Goal: Task Accomplishment & Management: Use online tool/utility

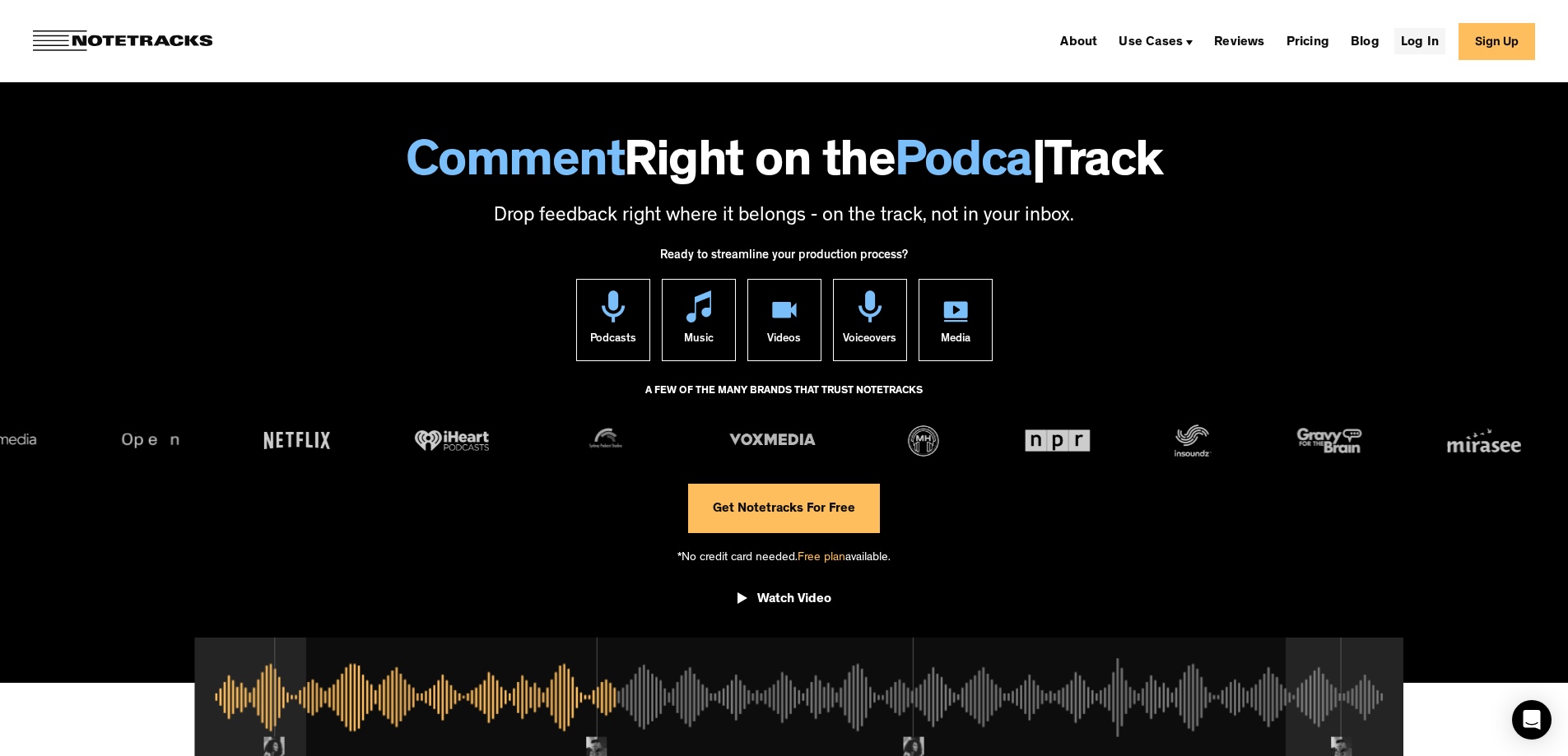
click at [1439, 41] on link "Log In" at bounding box center [1419, 41] width 51 height 26
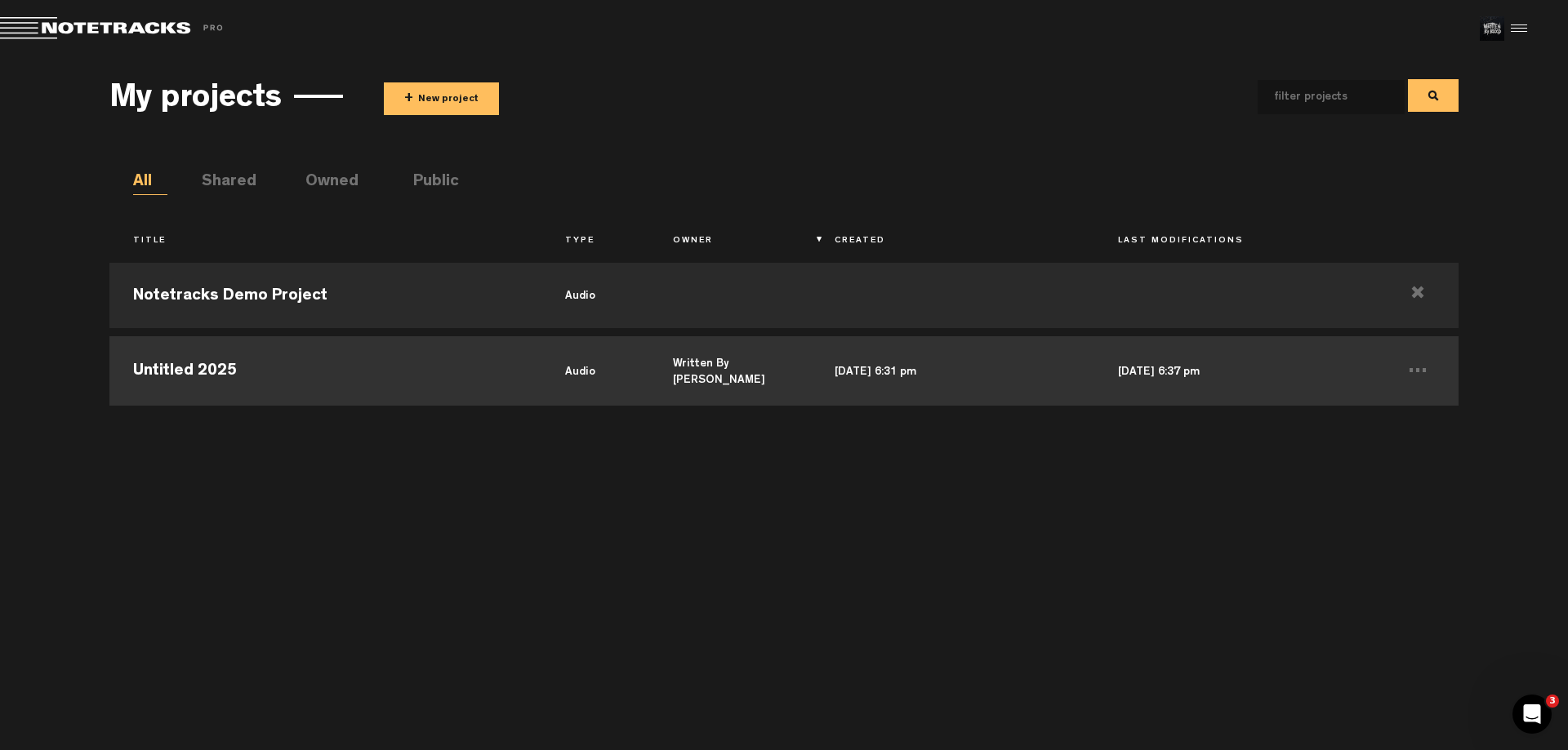
click at [246, 370] on td "Untitled 2025" at bounding box center [325, 369] width 431 height 73
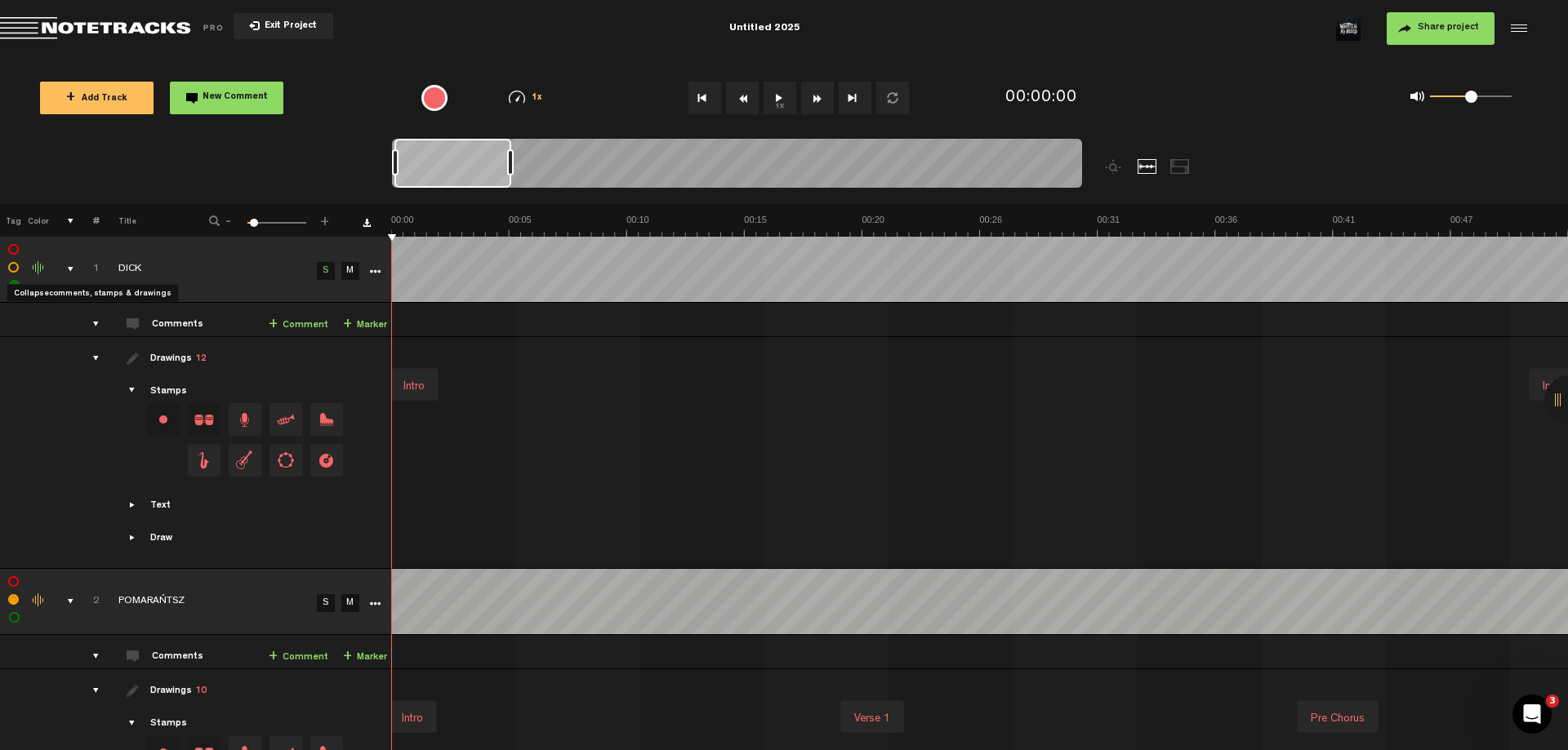
click at [71, 269] on div "comments, stamps & drawings" at bounding box center [64, 269] width 25 height 16
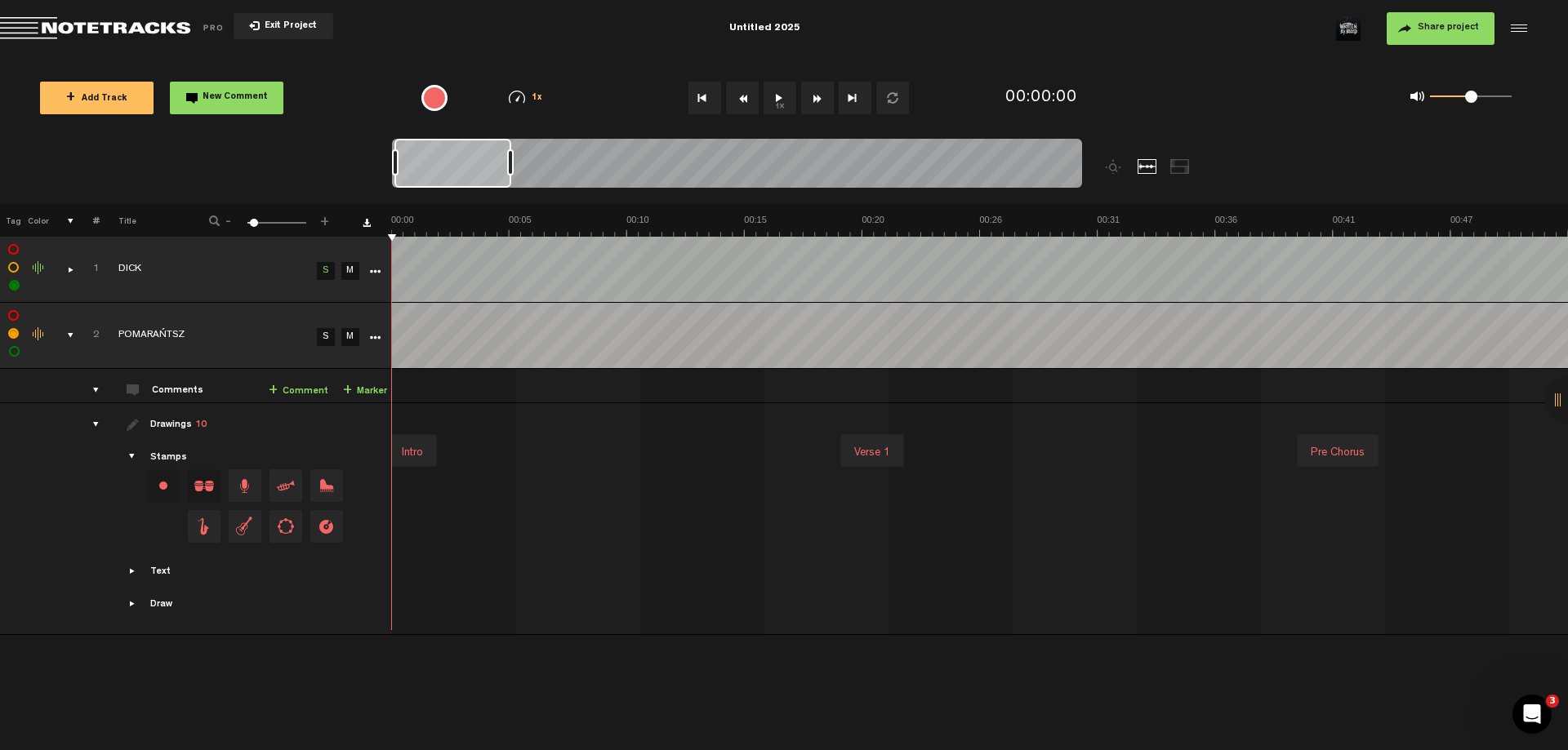
click at [71, 333] on div "comments, stamps & drawings" at bounding box center [64, 335] width 25 height 16
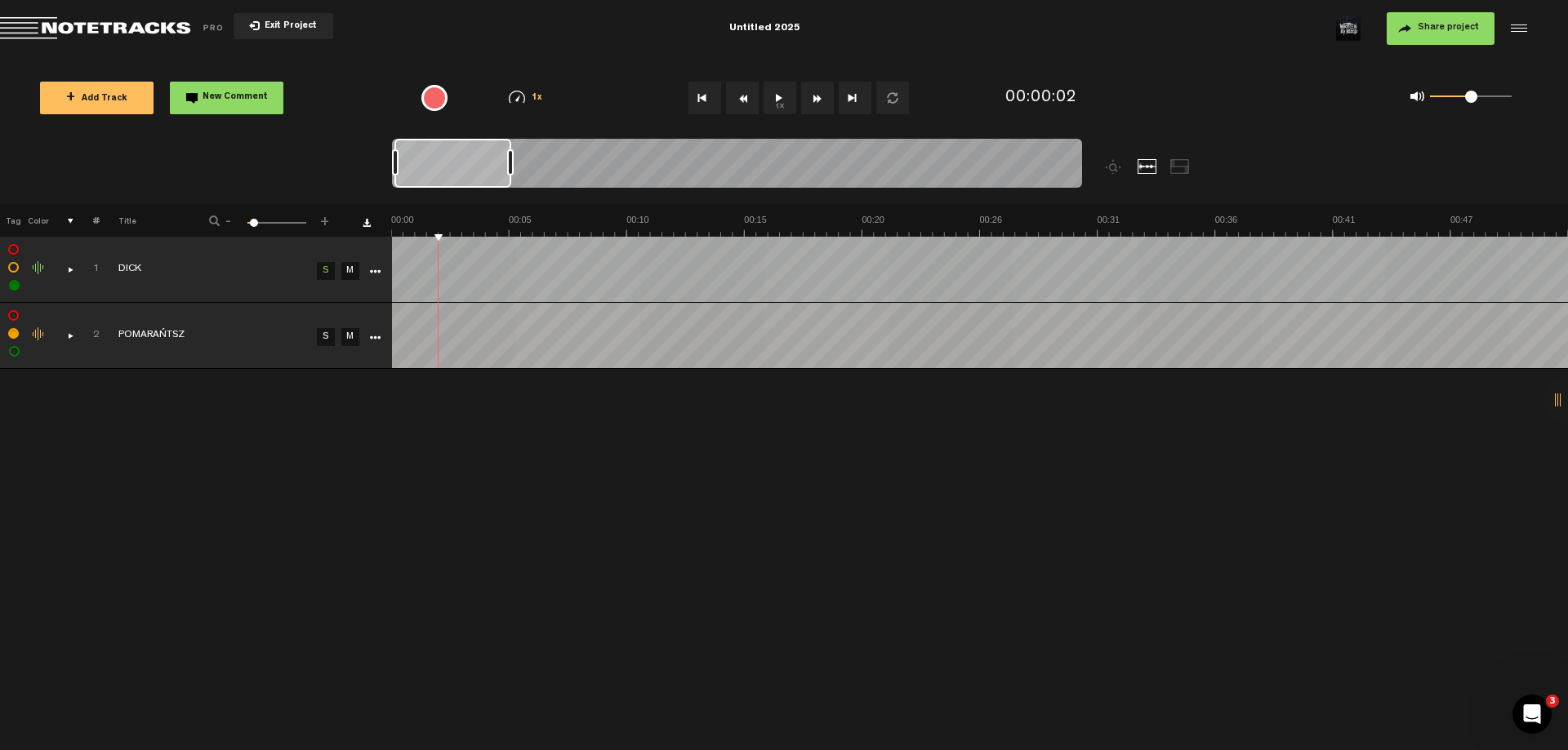
click at [374, 340] on icon "More" at bounding box center [375, 338] width 12 height 12
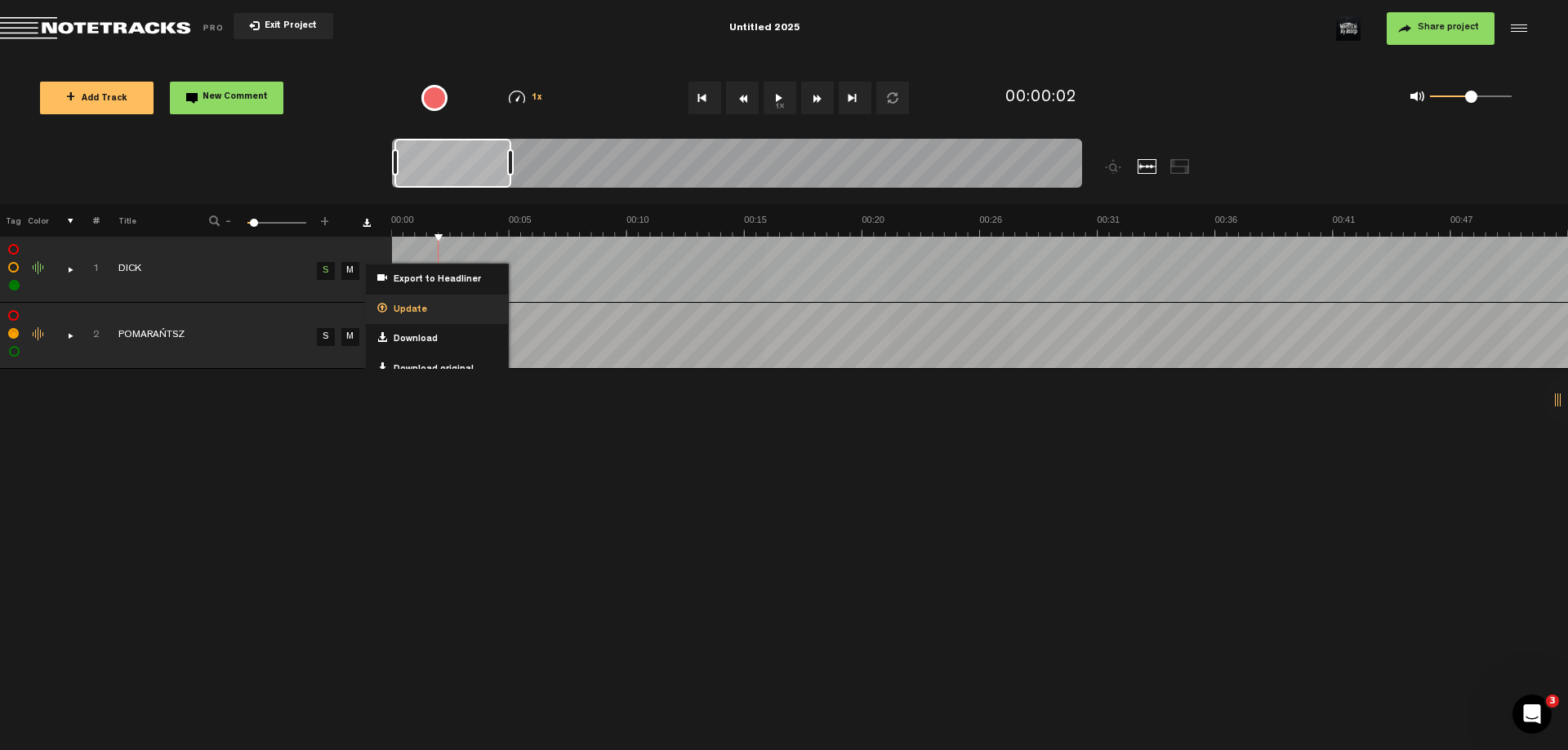
click at [436, 310] on div "Update" at bounding box center [436, 310] width 142 height 30
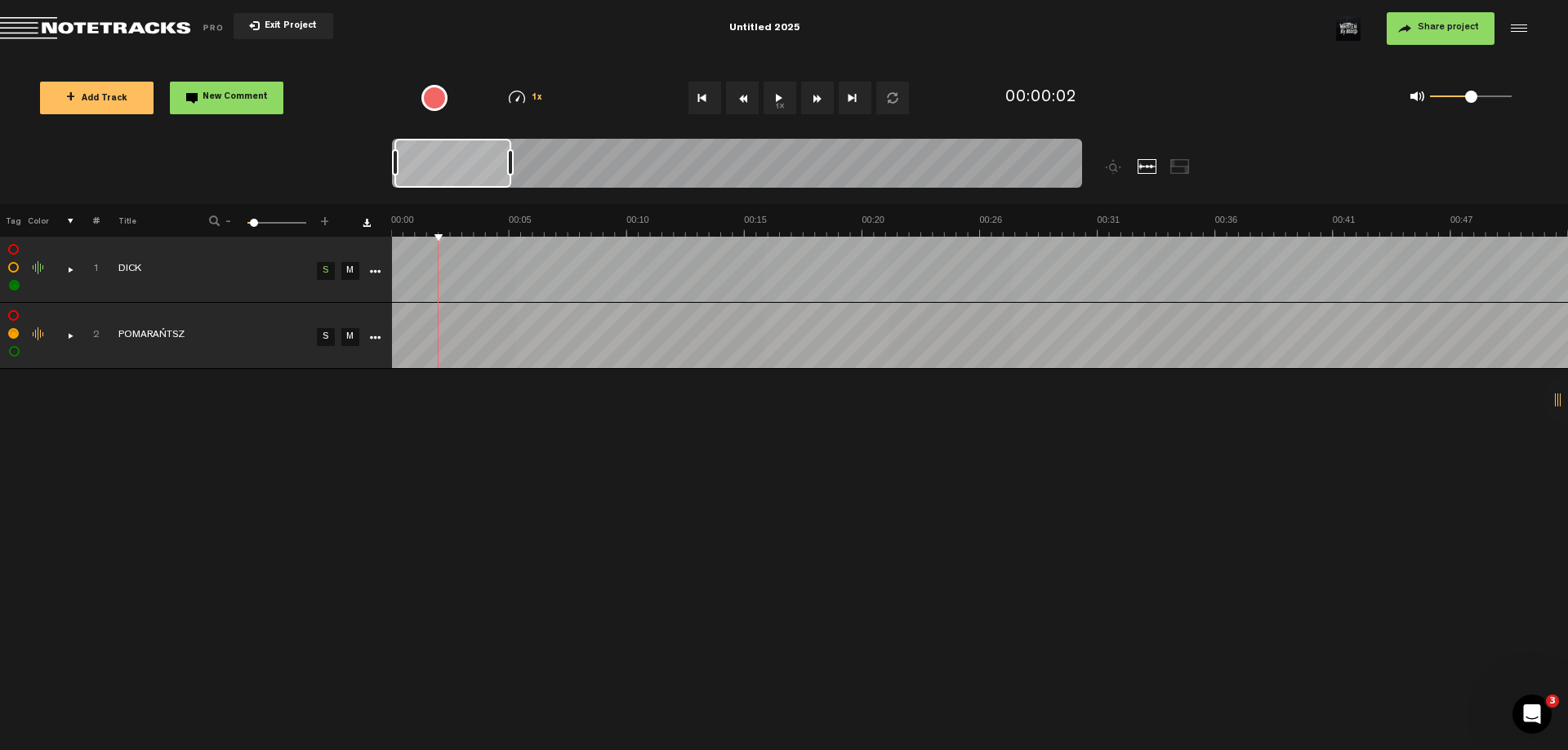
click at [374, 339] on icon "More" at bounding box center [375, 338] width 12 height 12
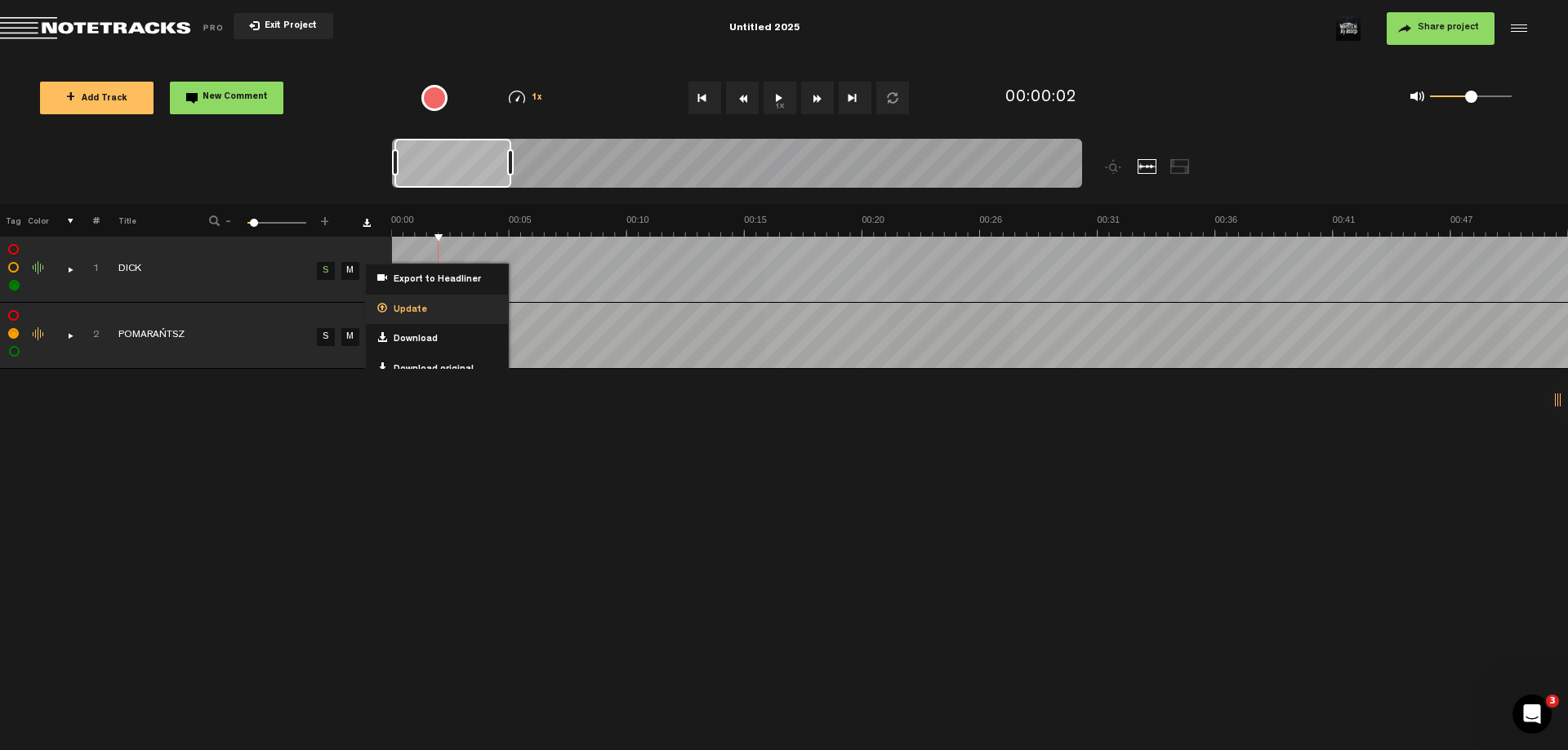
click at [397, 311] on span "Update" at bounding box center [408, 311] width 40 height 13
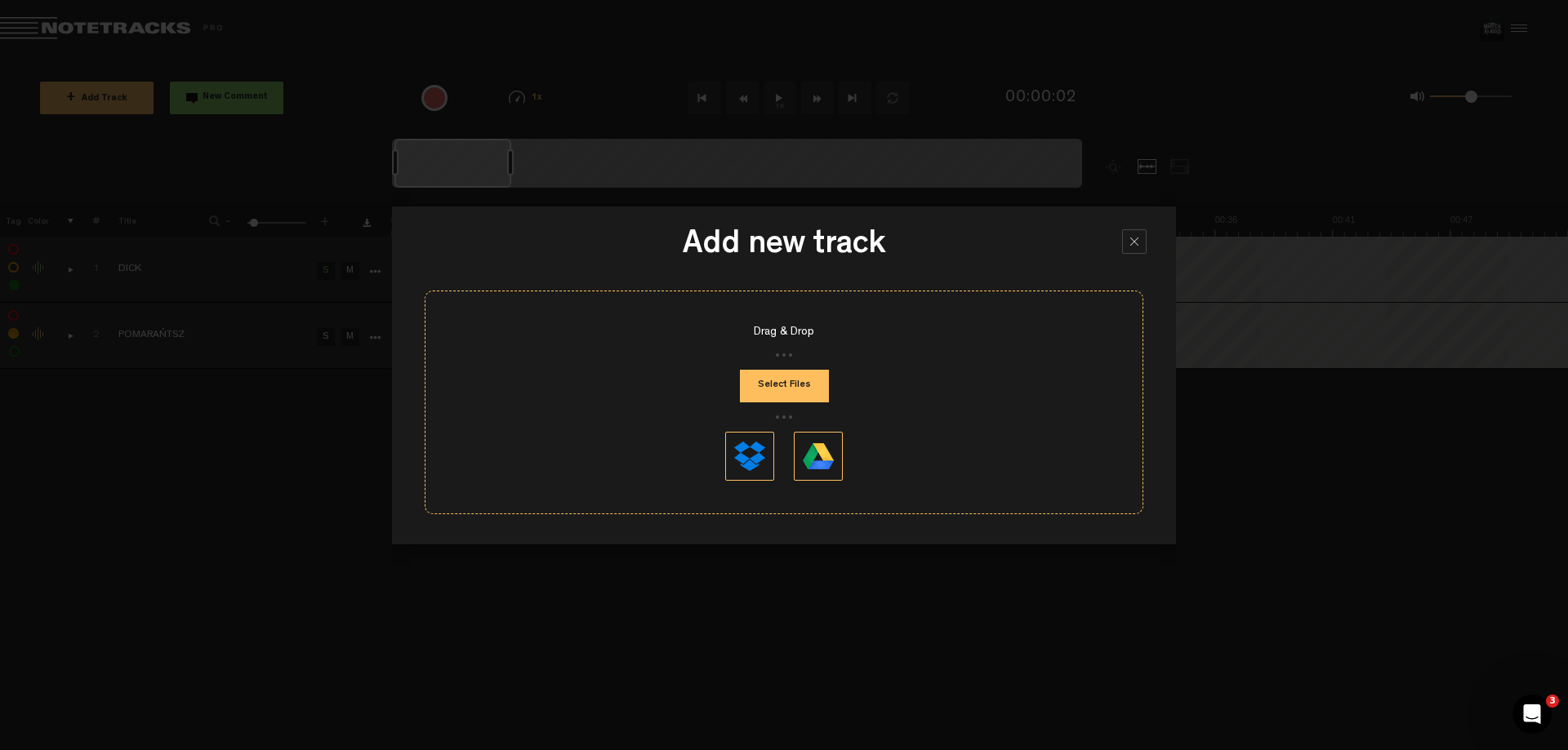
click at [765, 380] on button "Select Files" at bounding box center [784, 386] width 89 height 33
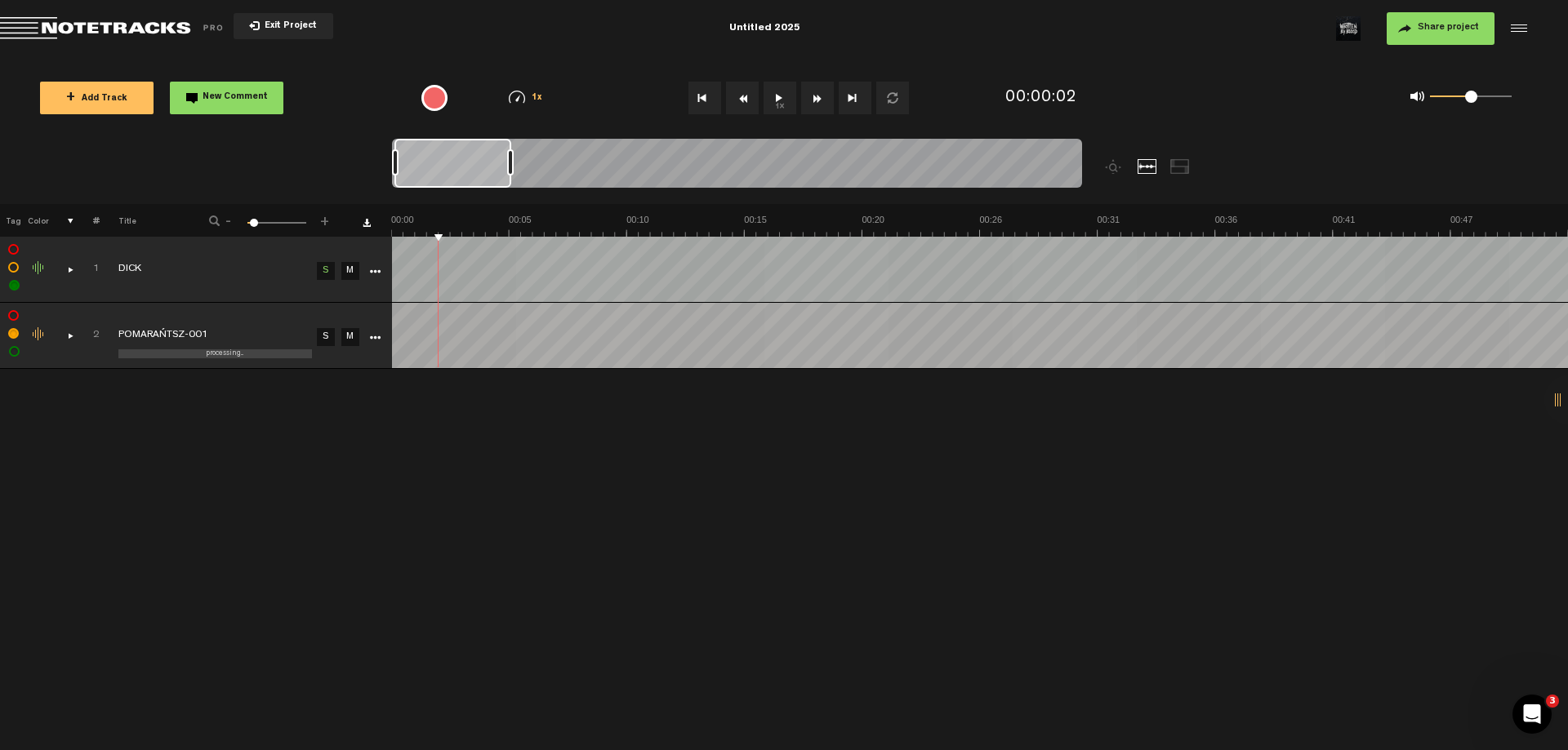
click at [376, 339] on icon "More" at bounding box center [375, 338] width 12 height 12
click at [221, 332] on div "Click to edit the title" at bounding box center [225, 336] width 212 height 16
click at [237, 332] on input "POMARAŃTSZ-001" at bounding box center [216, 335] width 194 height 49
type input "POMARAŃTSZ"
click at [316, 488] on div "+ New drawing Tag Color # Title - 1 100 6 + 1 [PERSON_NAME] Export to Headliner…" at bounding box center [784, 476] width 1568 height 546
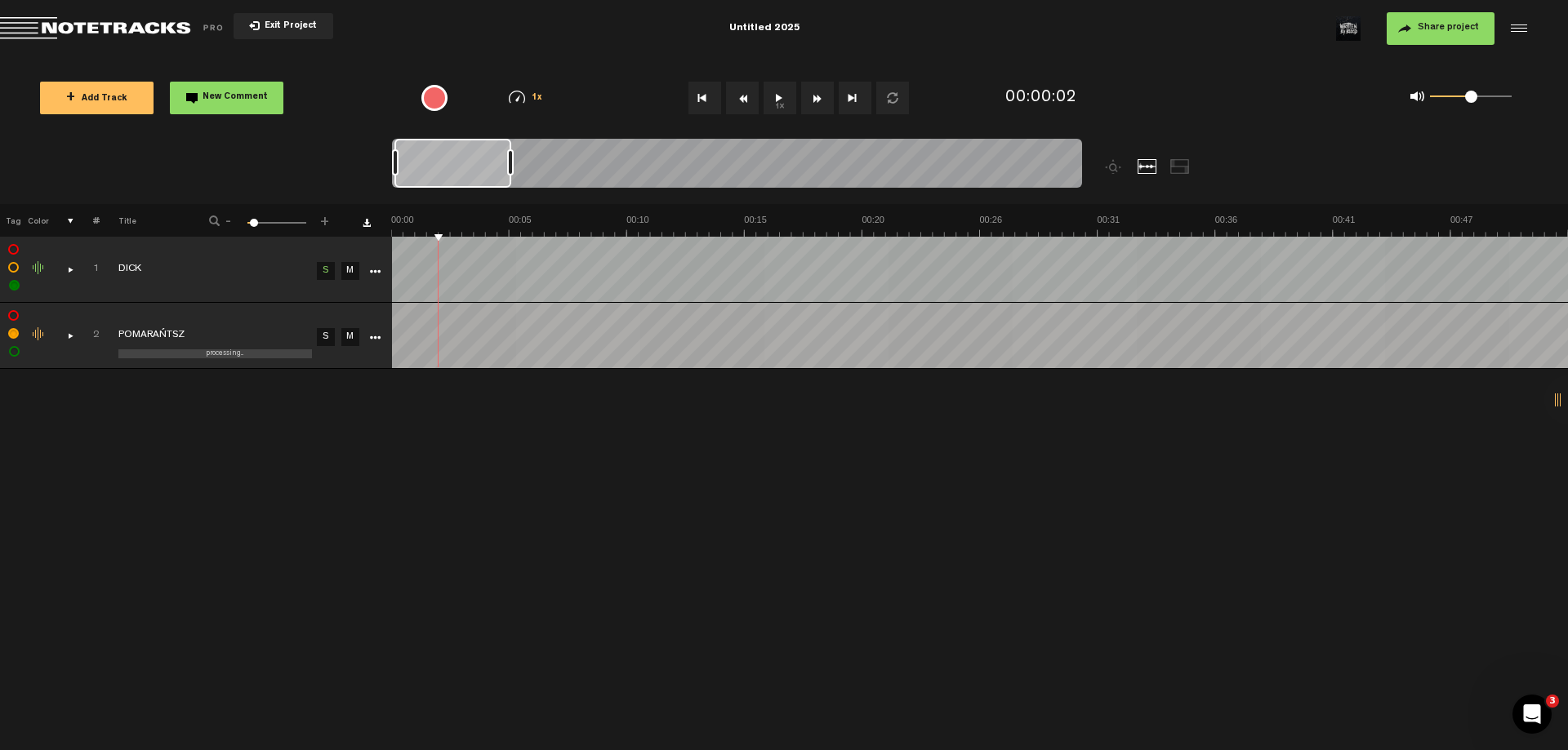
click at [70, 337] on div "comments, stamps & drawings" at bounding box center [64, 335] width 25 height 16
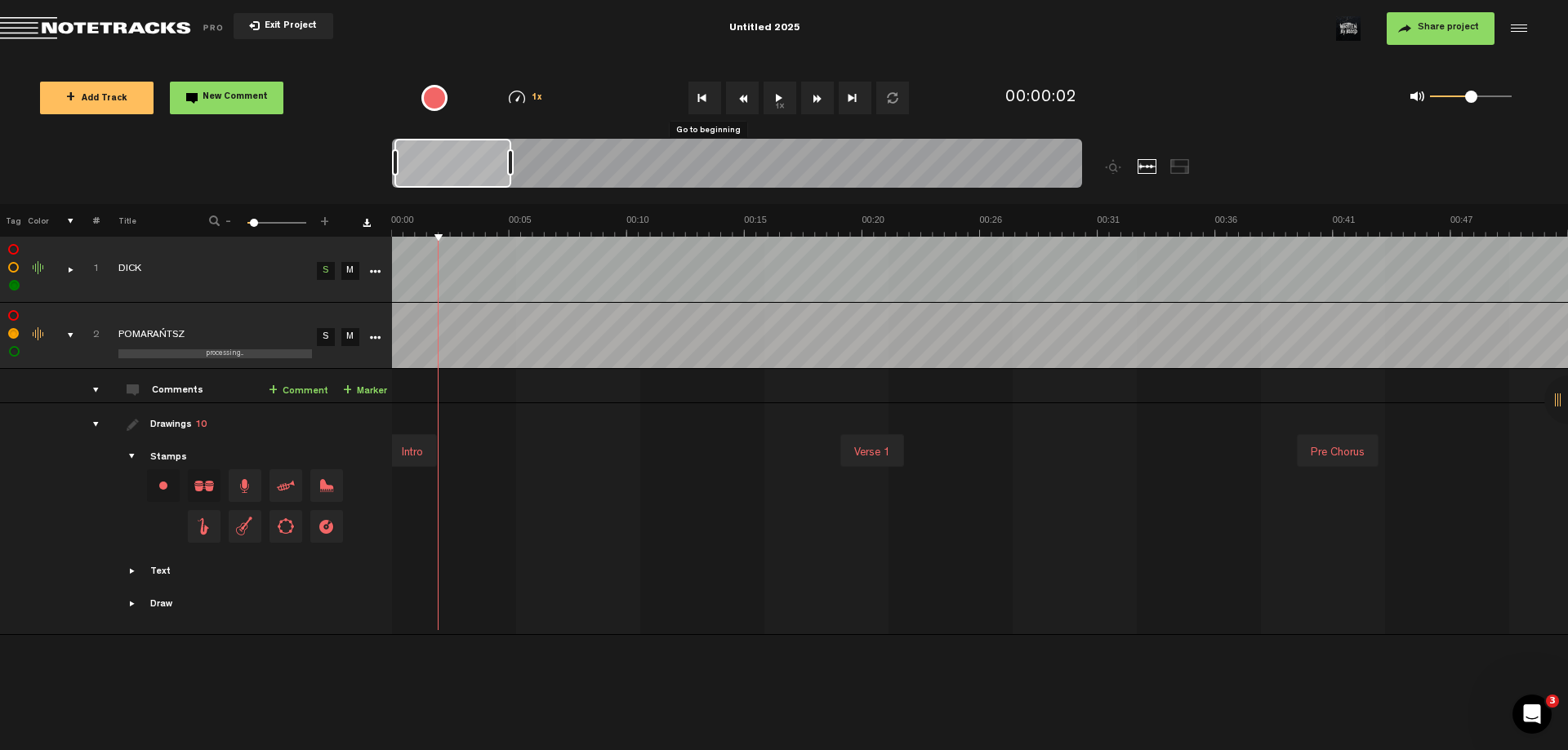
click at [699, 100] on button "Go to beginning" at bounding box center [704, 98] width 33 height 33
click at [779, 98] on button "1x" at bounding box center [780, 98] width 33 height 33
click at [350, 276] on link "M" at bounding box center [349, 270] width 18 height 18
click at [330, 339] on link "S" at bounding box center [325, 337] width 18 height 18
click at [325, 270] on link "S" at bounding box center [325, 270] width 18 height 18
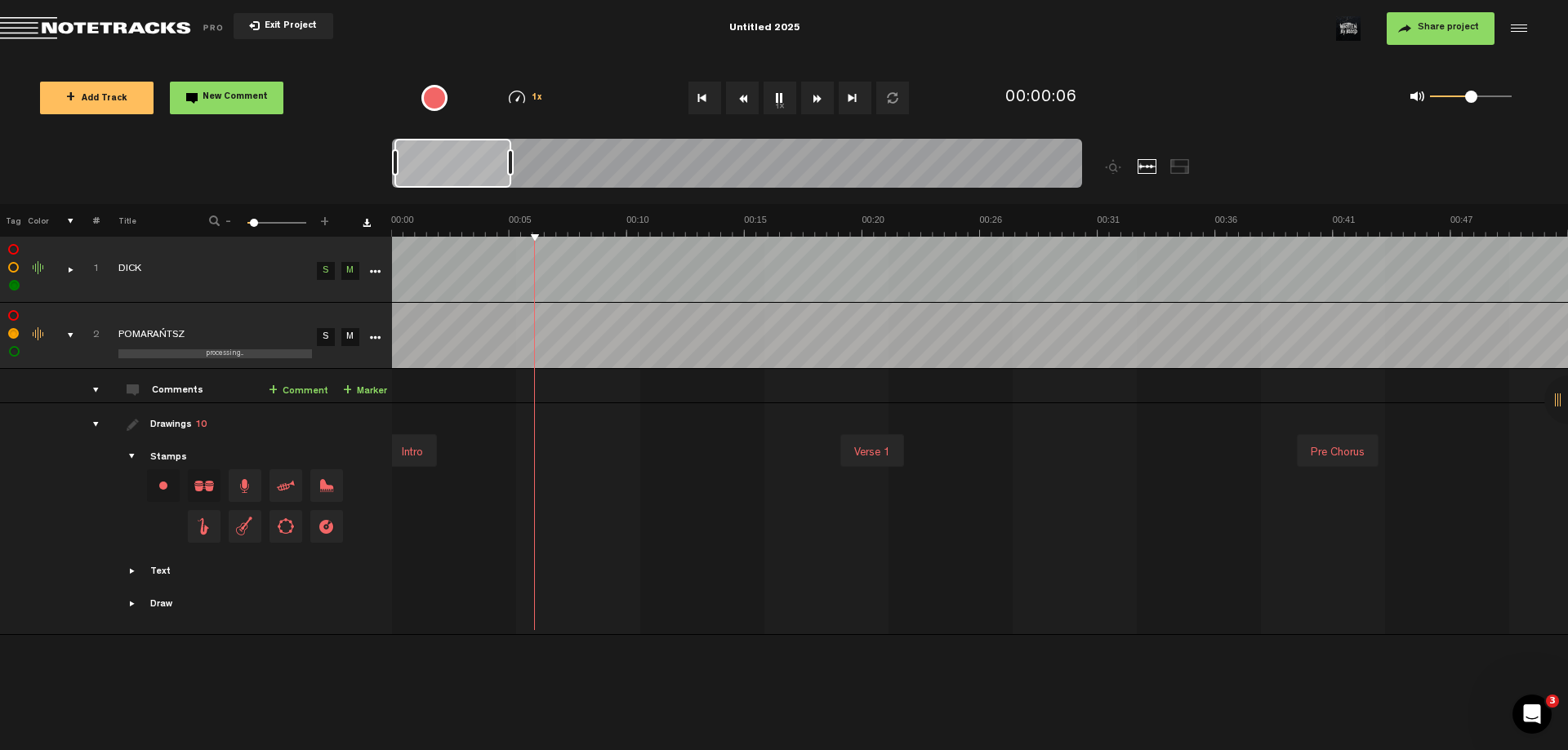
click at [330, 332] on link "S" at bounding box center [325, 337] width 18 height 18
click at [67, 338] on div "comments, stamps & drawings" at bounding box center [64, 335] width 25 height 16
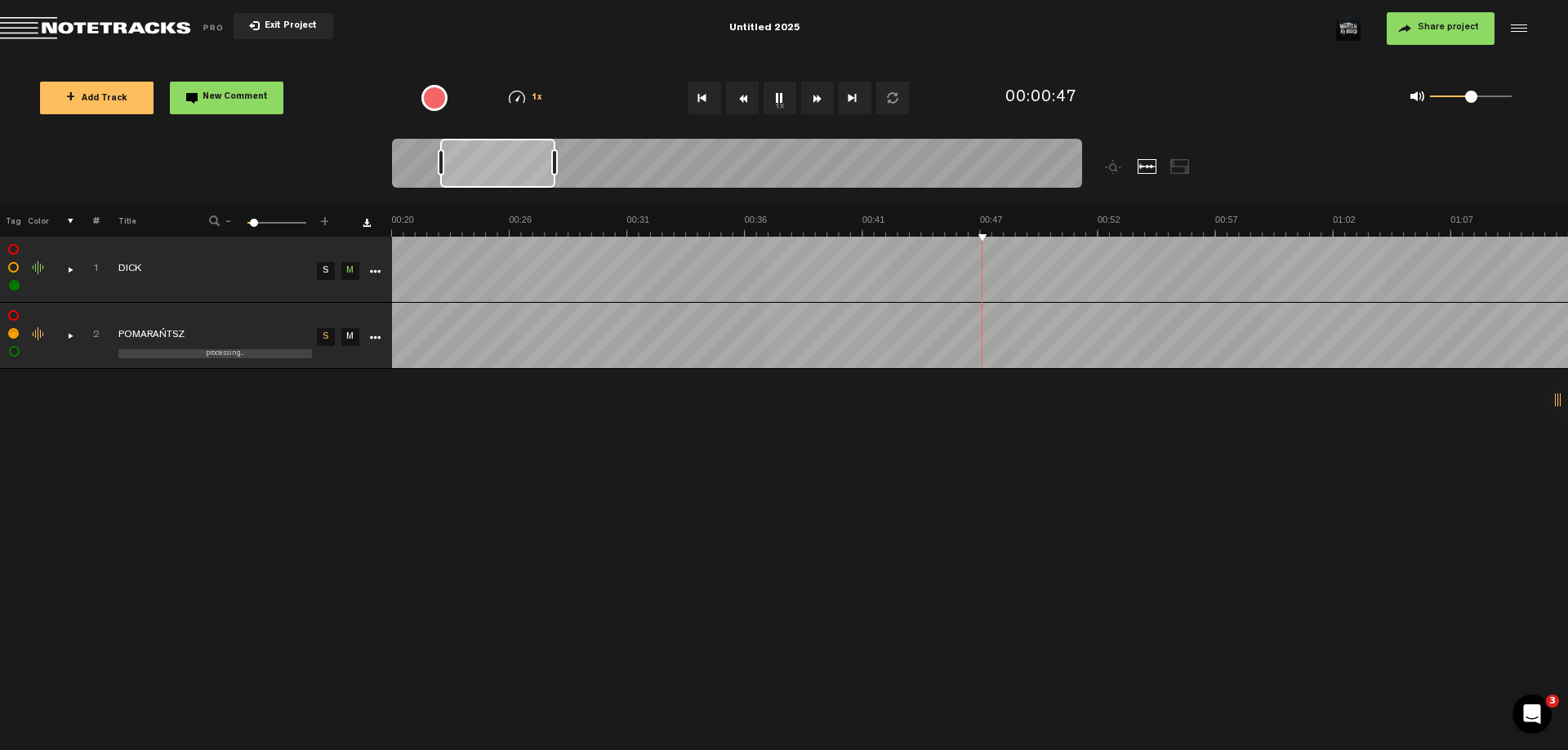
scroll to position [0, 470]
click at [68, 335] on div "comments, stamps & drawings" at bounding box center [64, 335] width 25 height 16
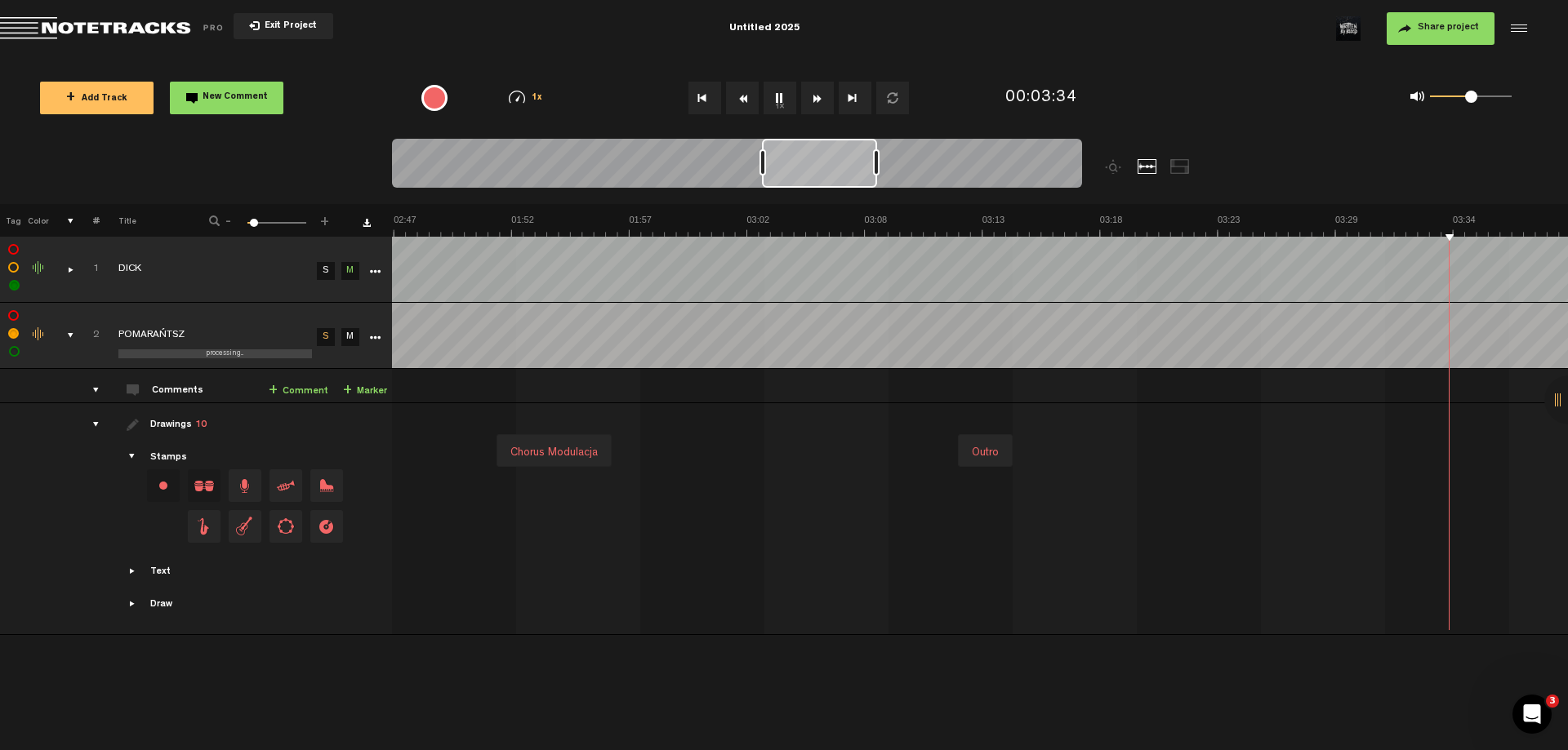
scroll to position [0, 4232]
click at [694, 101] on button "Go to beginning" at bounding box center [704, 98] width 33 height 33
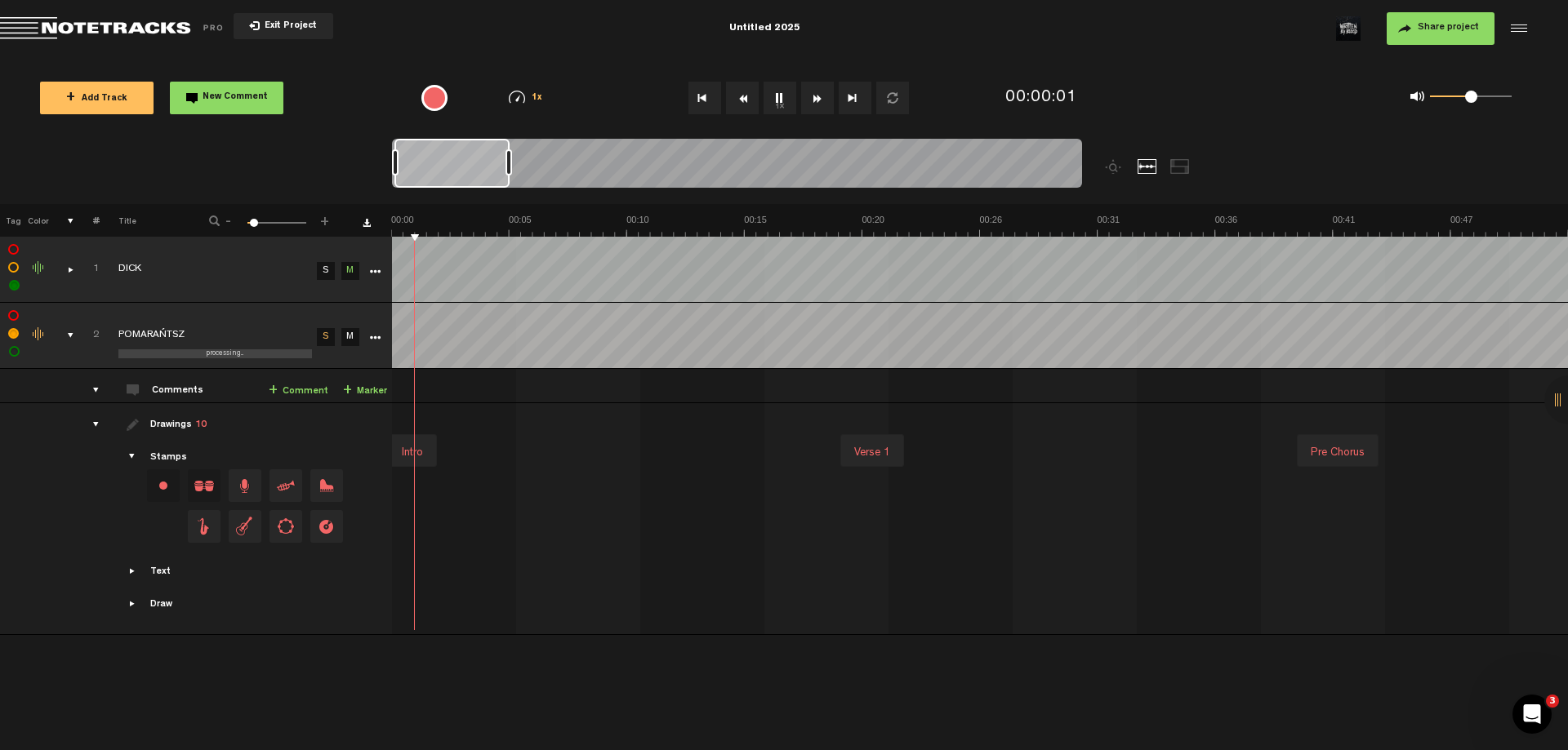
click at [325, 274] on link "S" at bounding box center [325, 270] width 18 height 18
click at [326, 337] on link "S" at bounding box center [325, 337] width 18 height 18
click at [328, 339] on link "S" at bounding box center [325, 337] width 18 height 18
click at [344, 278] on link "M" at bounding box center [349, 270] width 18 height 18
click at [692, 111] on button "Go to beginning" at bounding box center [704, 98] width 33 height 33
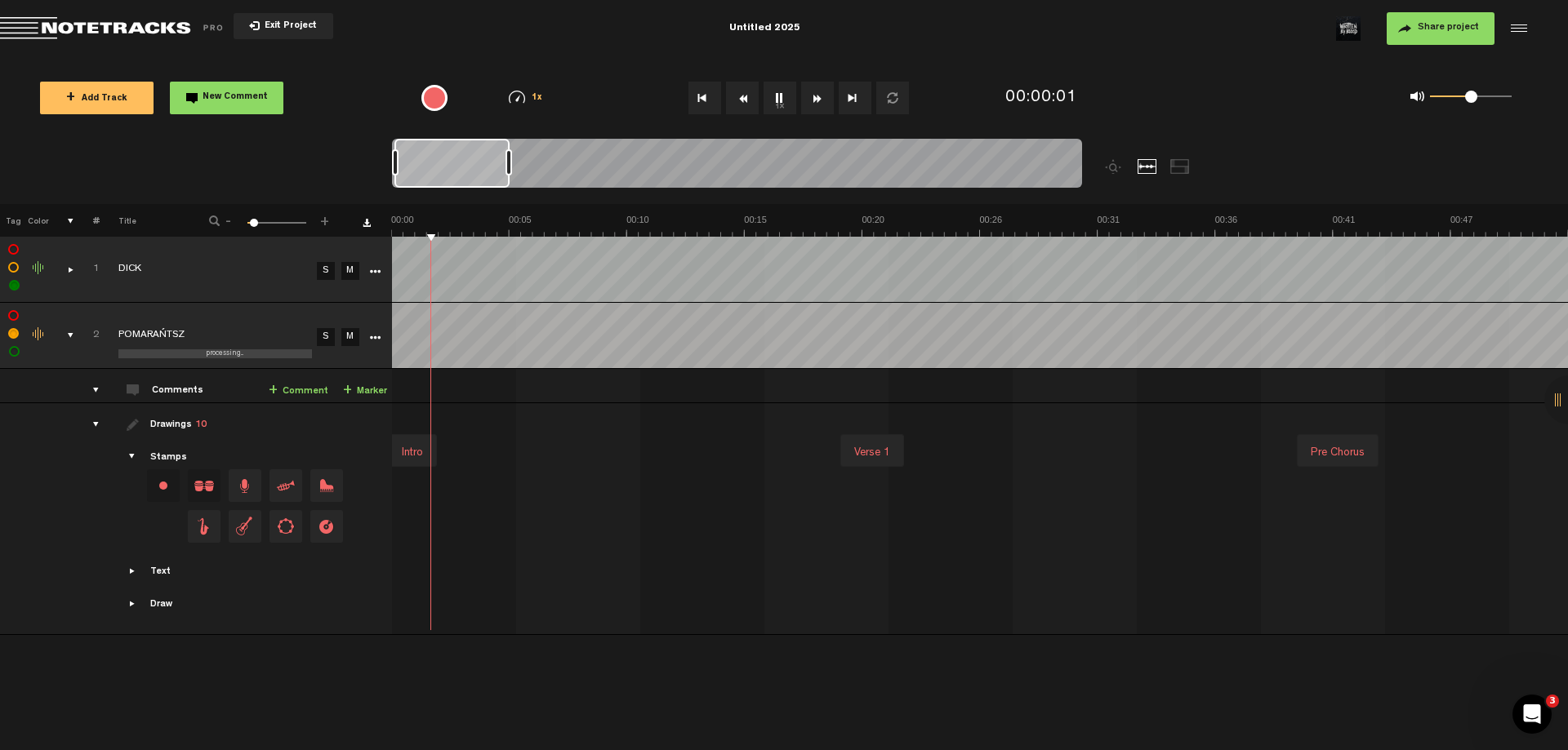
click at [354, 336] on link "M" at bounding box center [349, 337] width 18 height 18
click at [696, 106] on button "Go to beginning" at bounding box center [704, 98] width 33 height 33
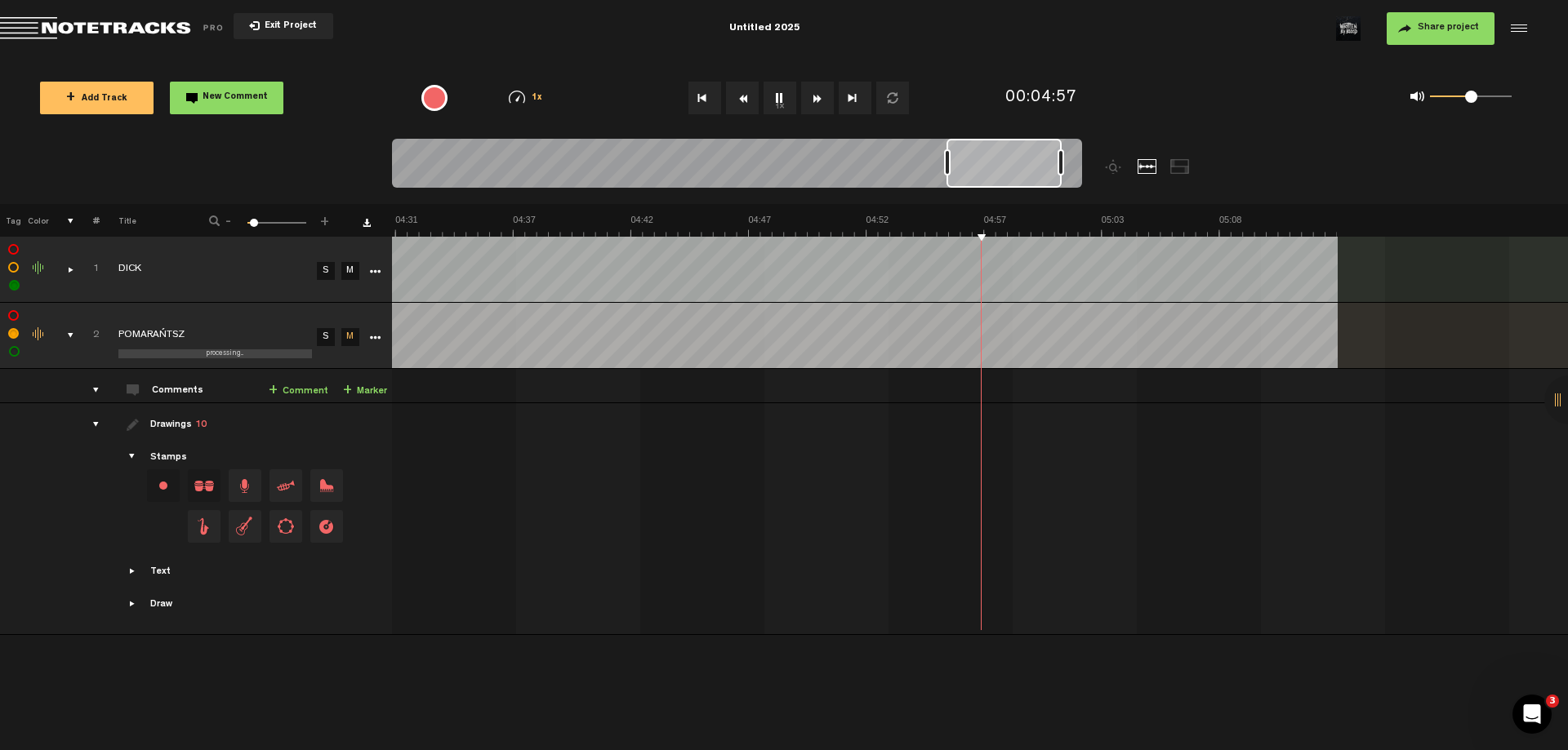
scroll to position [0, 6114]
